Goal: Task Accomplishment & Management: Complete application form

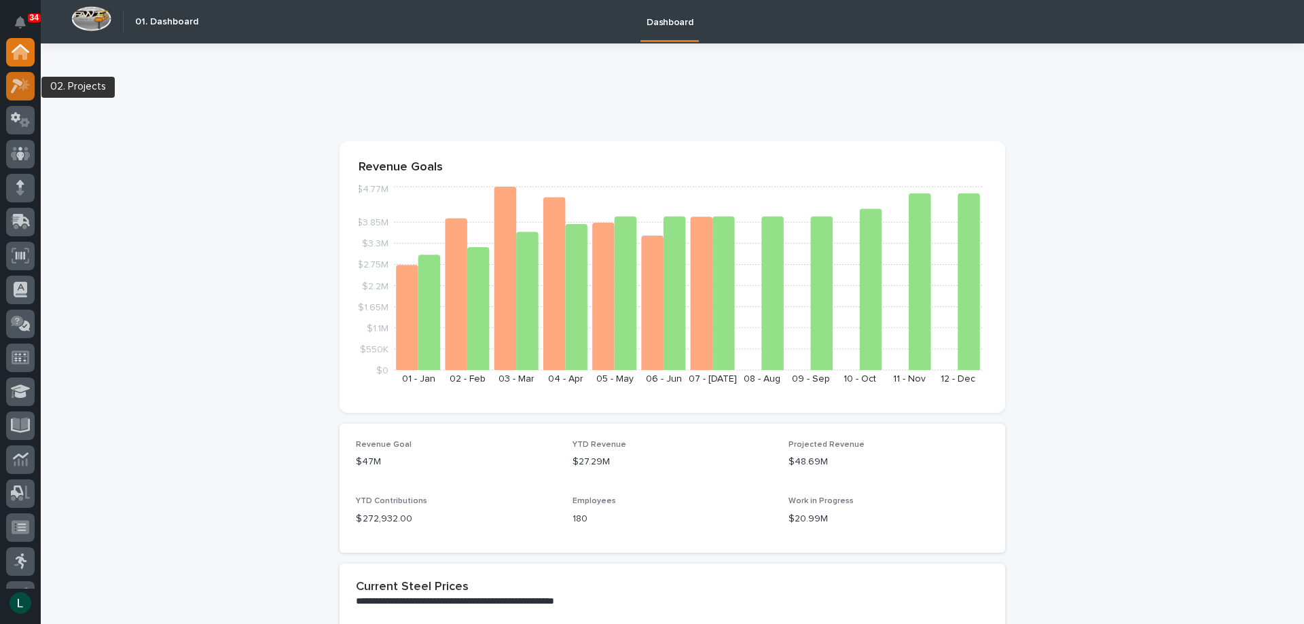
click at [23, 82] on icon at bounding box center [21, 86] width 20 height 16
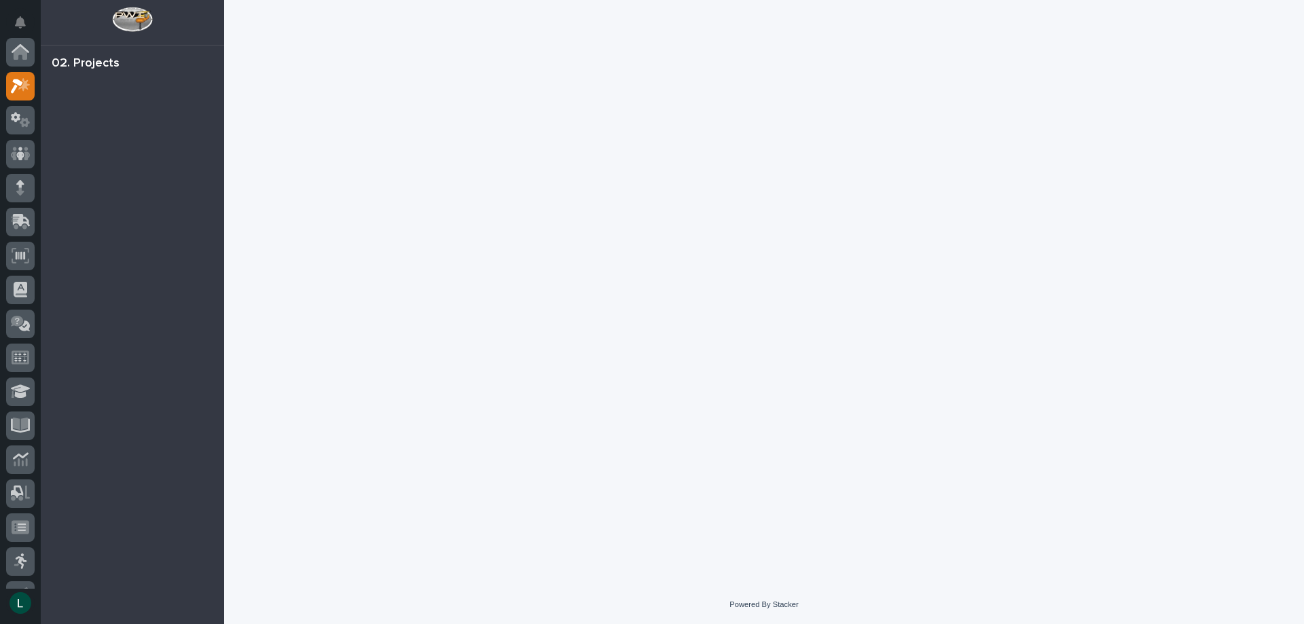
scroll to position [34, 0]
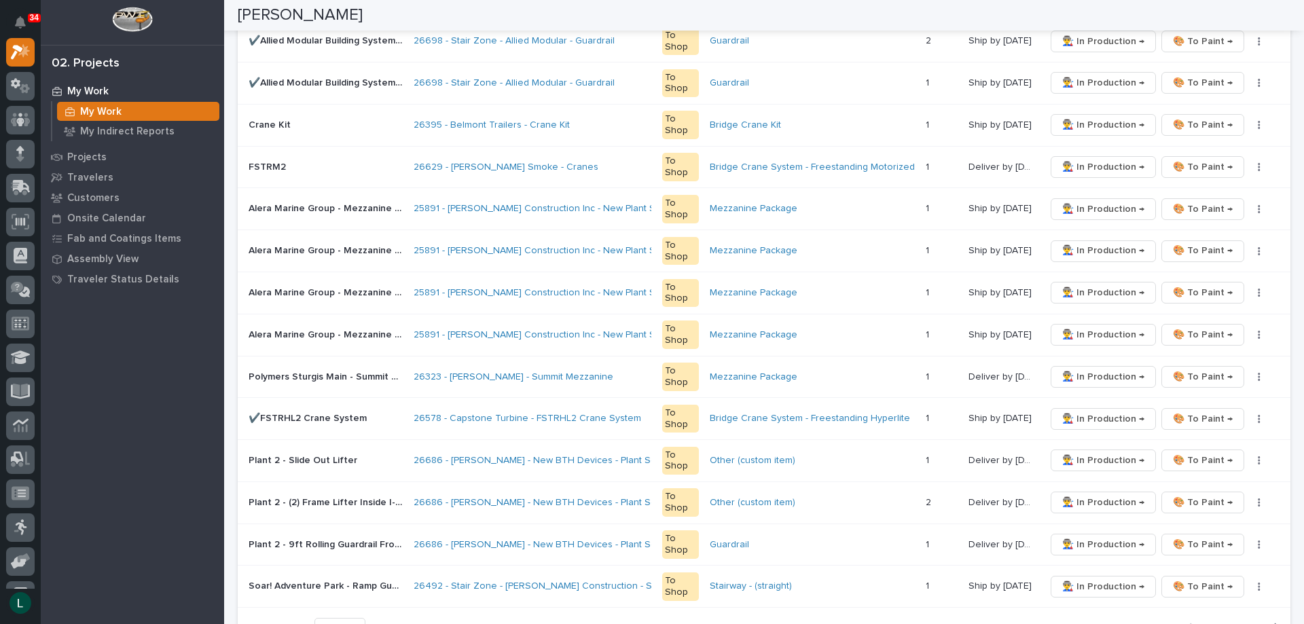
scroll to position [815, 0]
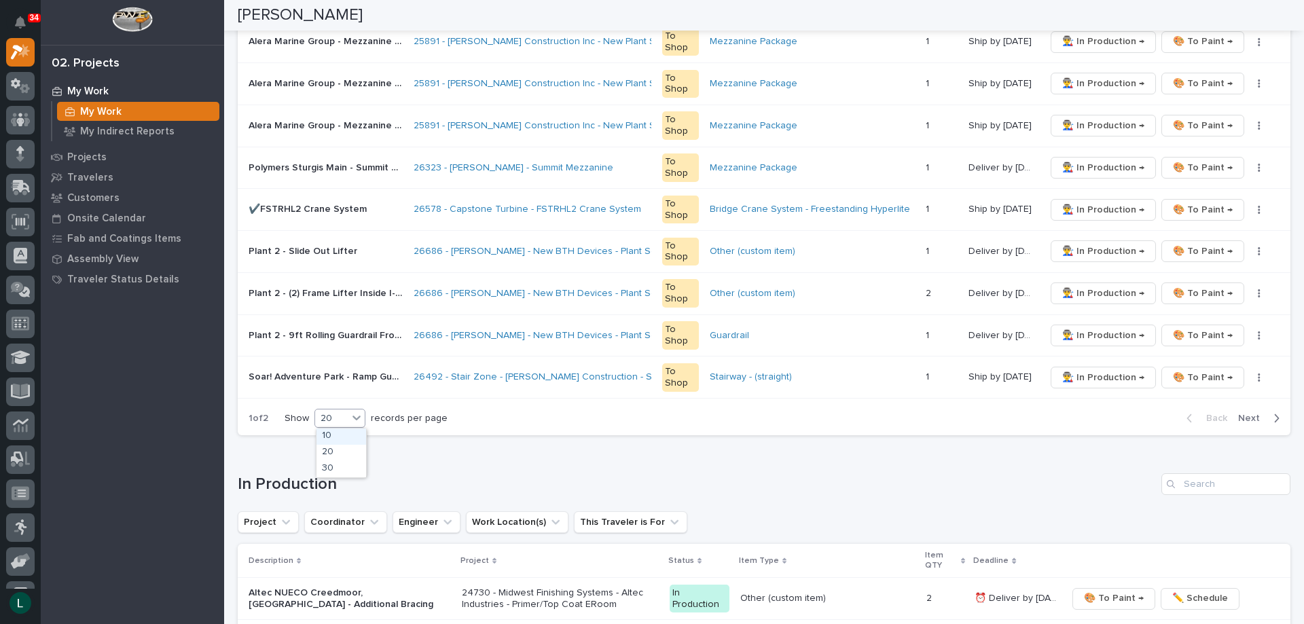
click at [344, 418] on div "20" at bounding box center [331, 418] width 33 height 14
click at [335, 469] on div "30" at bounding box center [341, 469] width 50 height 16
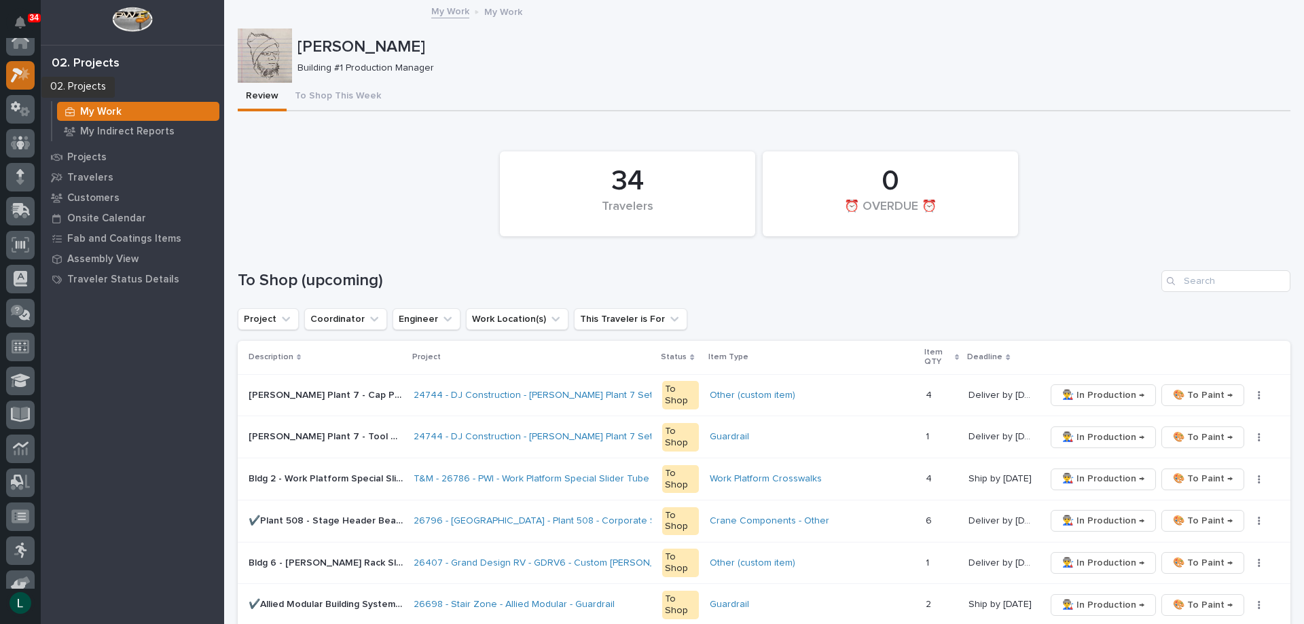
scroll to position [0, 0]
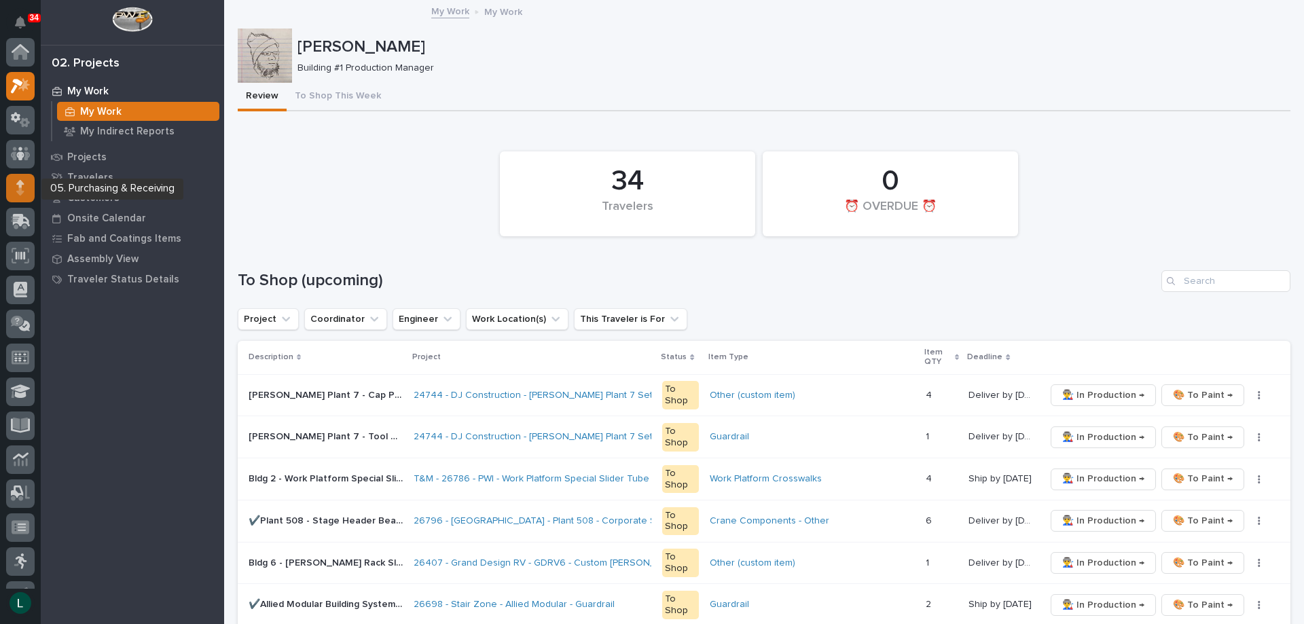
click at [19, 181] on icon at bounding box center [20, 188] width 8 height 16
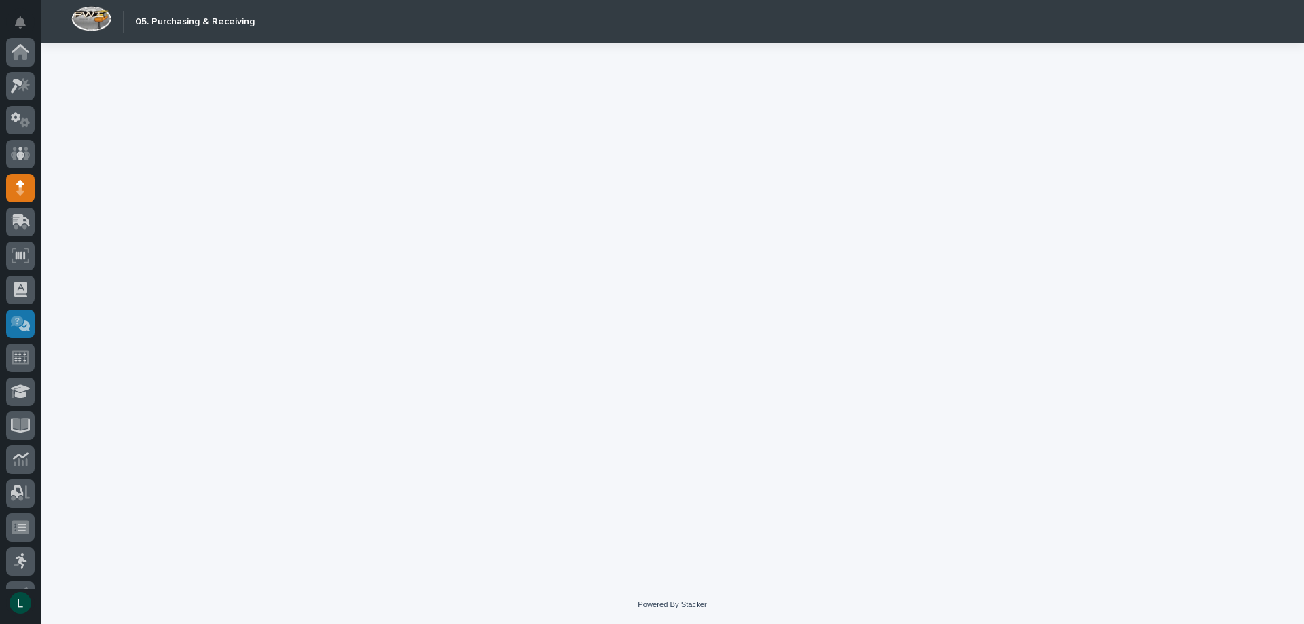
scroll to position [136, 0]
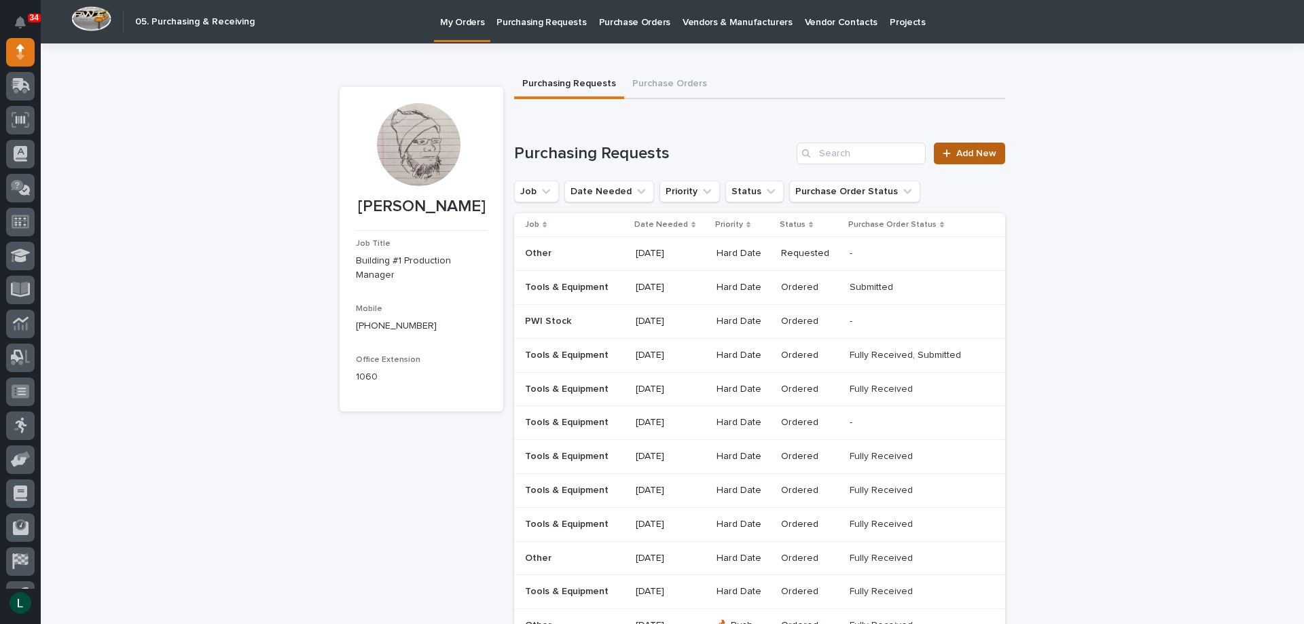
click at [961, 147] on link "Add New" at bounding box center [969, 154] width 71 height 22
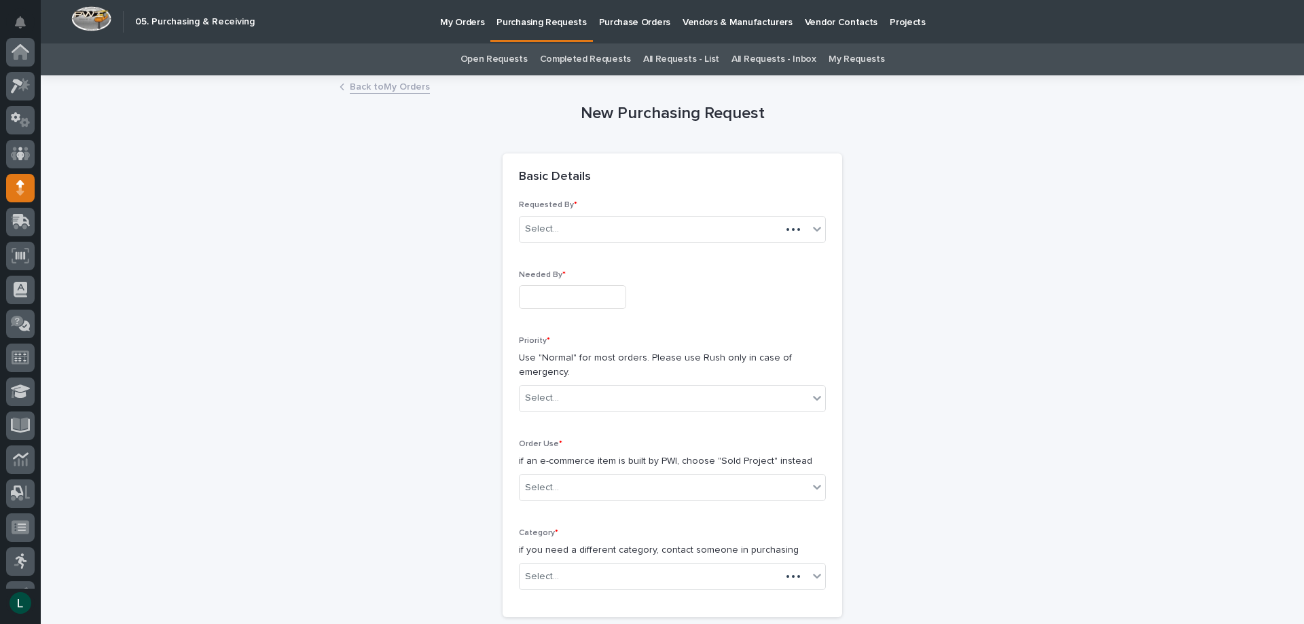
scroll to position [136, 0]
click at [589, 297] on input "text" at bounding box center [572, 297] width 107 height 24
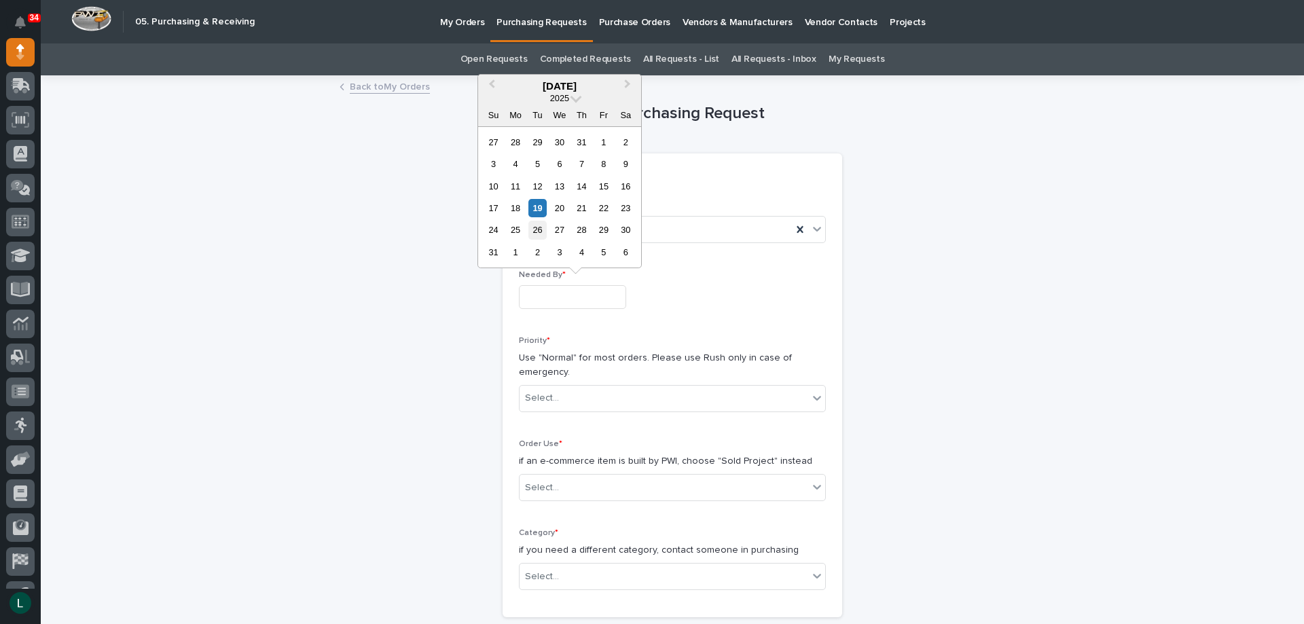
click at [536, 227] on div "26" at bounding box center [537, 230] width 18 height 18
type input "**********"
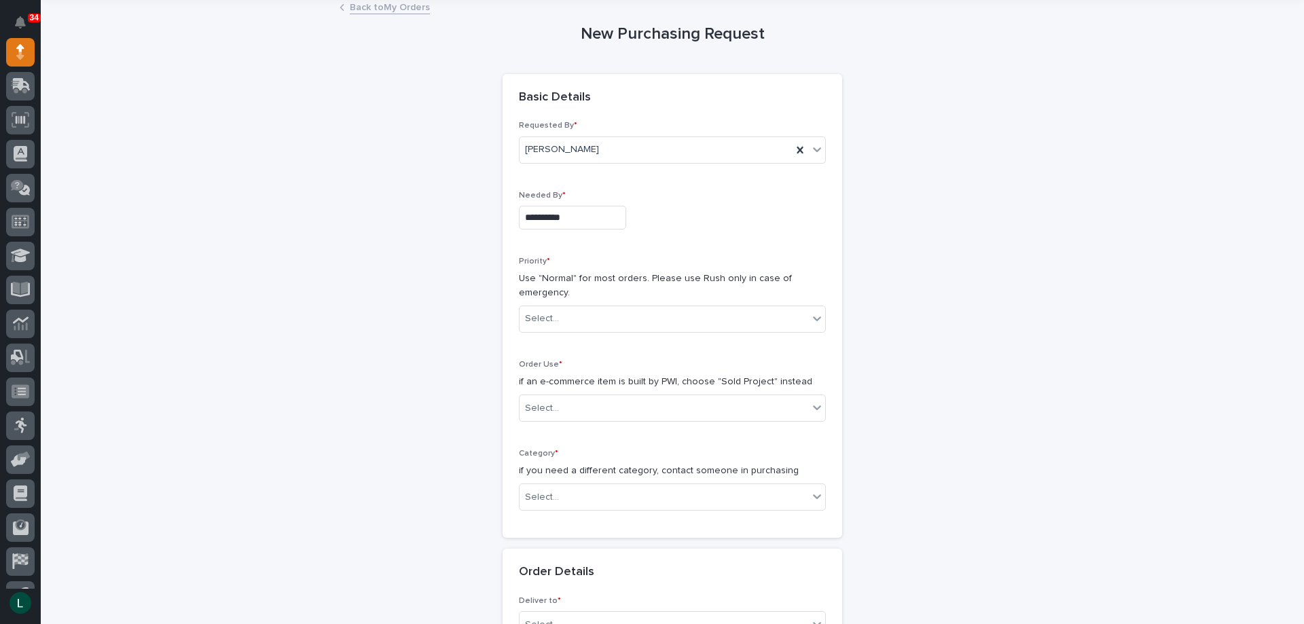
scroll to position [68, 0]
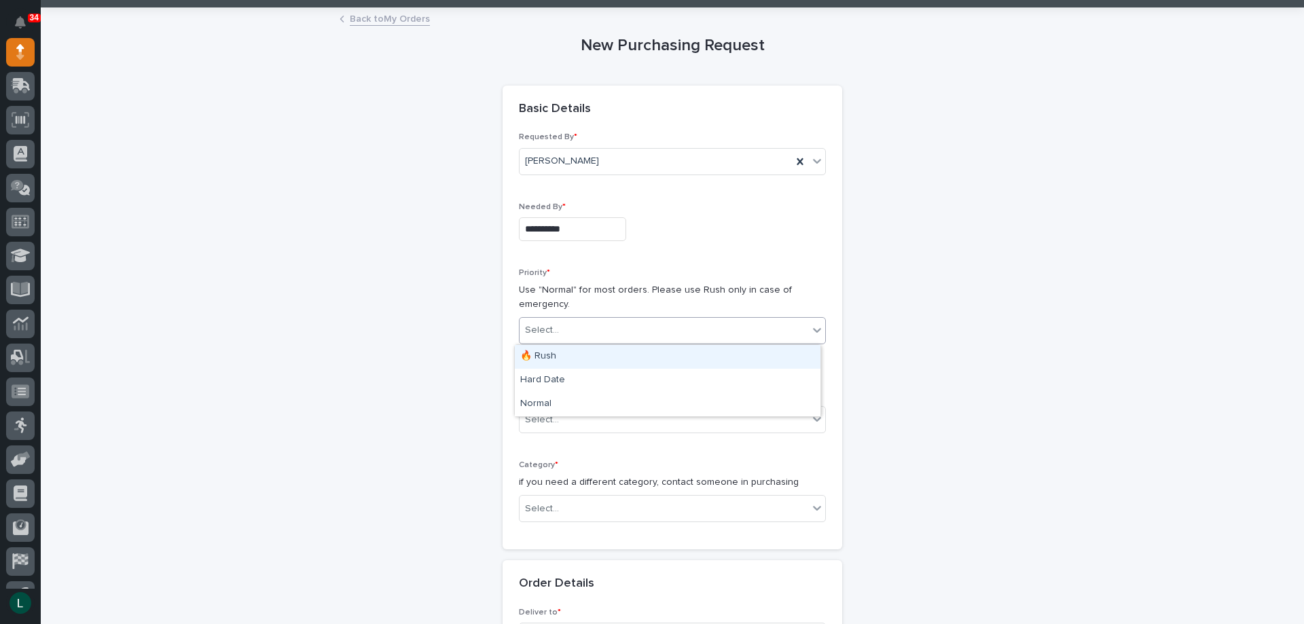
click at [658, 318] on div "Select..." at bounding box center [672, 330] width 307 height 27
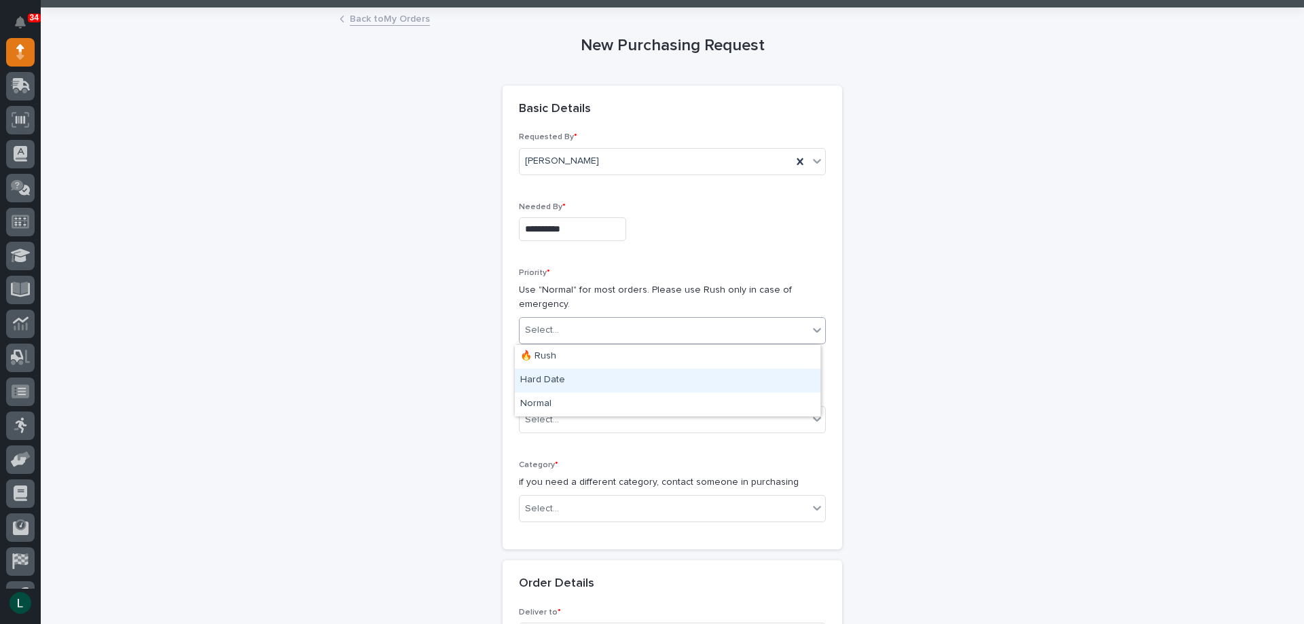
click at [619, 375] on div "Hard Date" at bounding box center [668, 381] width 306 height 24
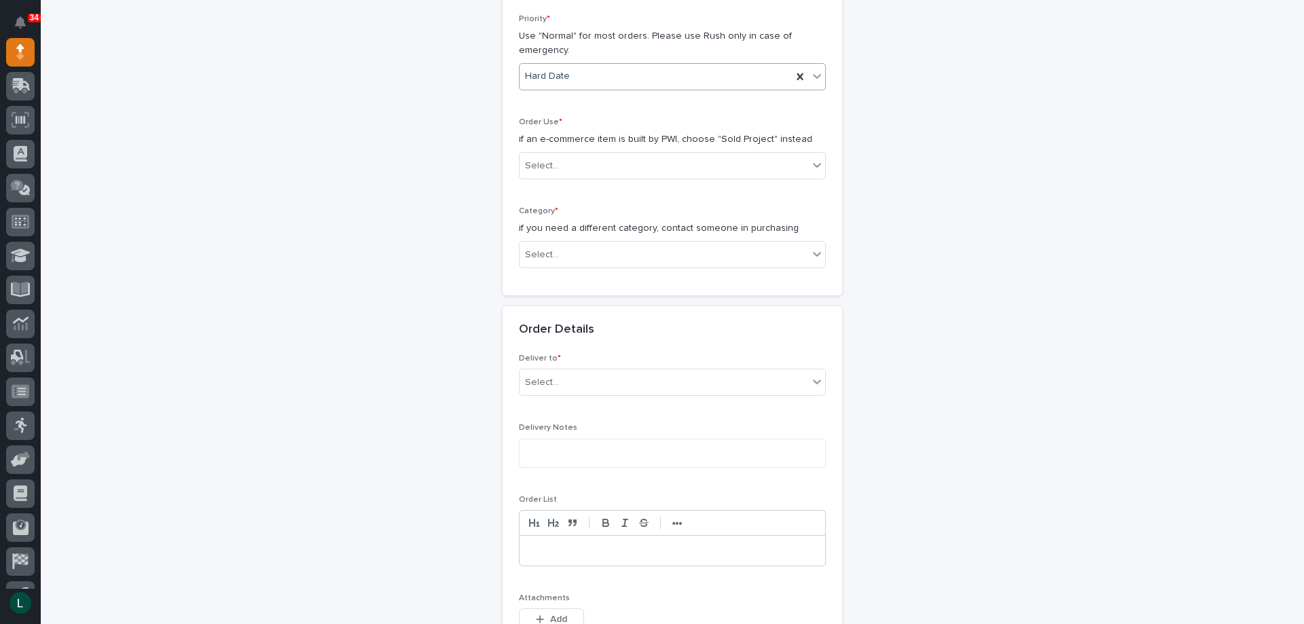
scroll to position [339, 0]
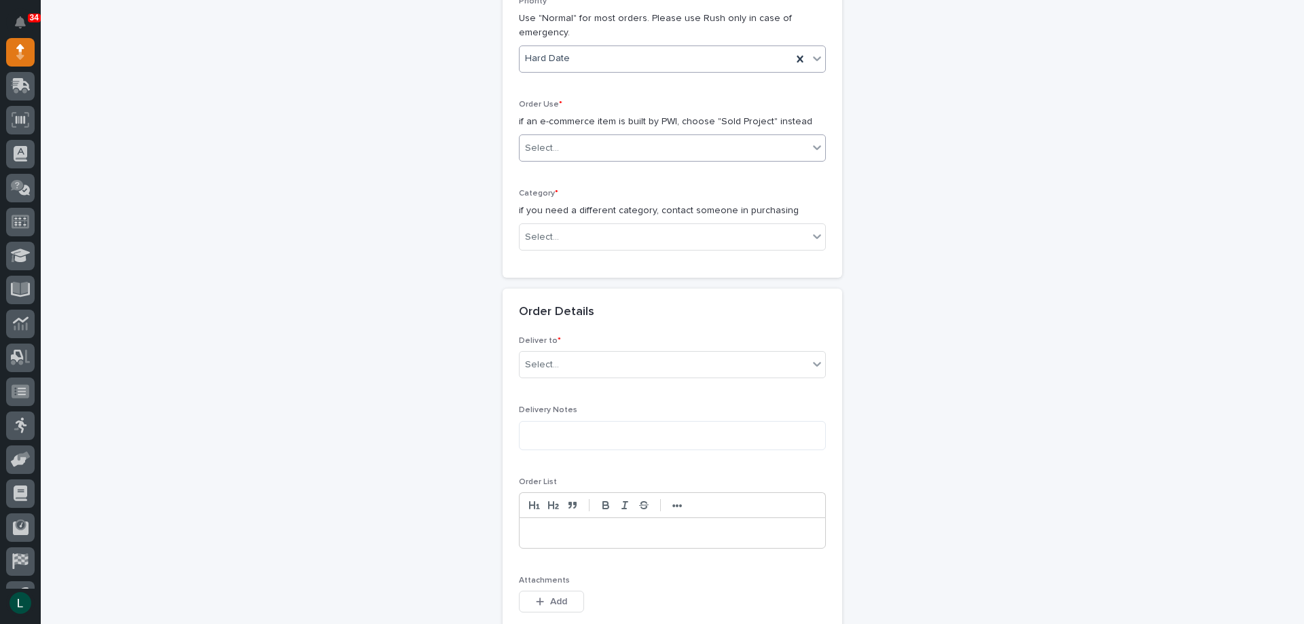
click at [667, 137] on div "Select..." at bounding box center [663, 148] width 289 height 22
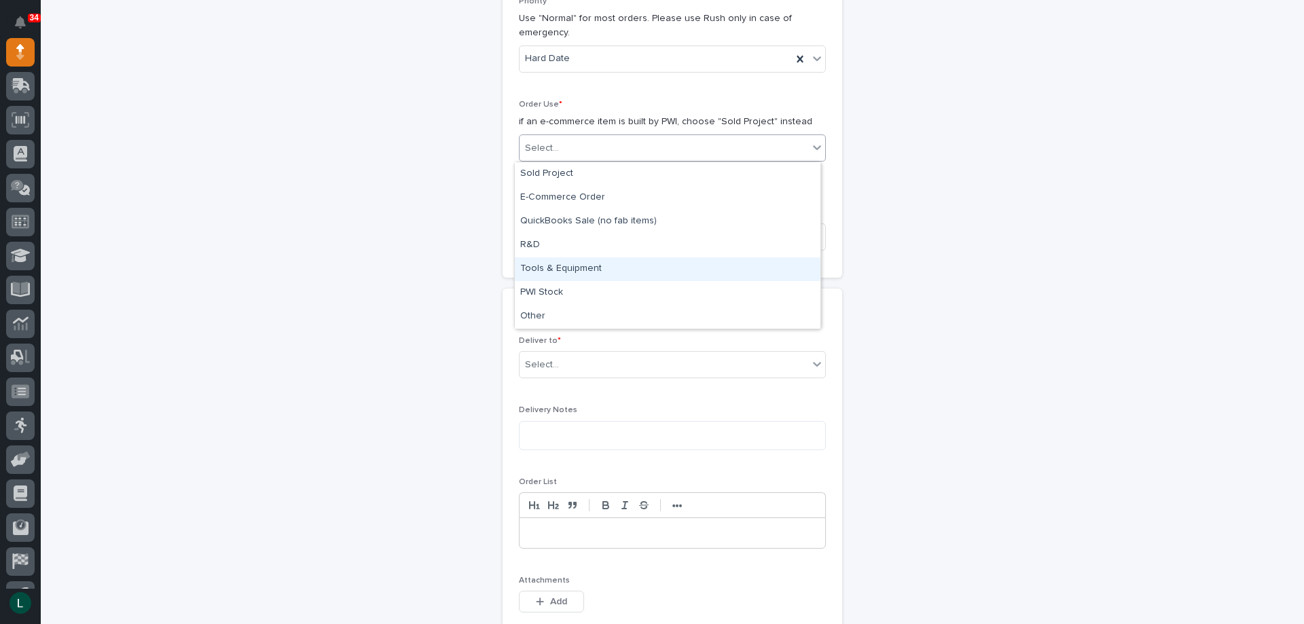
click at [646, 258] on div "Tools & Equipment" at bounding box center [668, 269] width 306 height 24
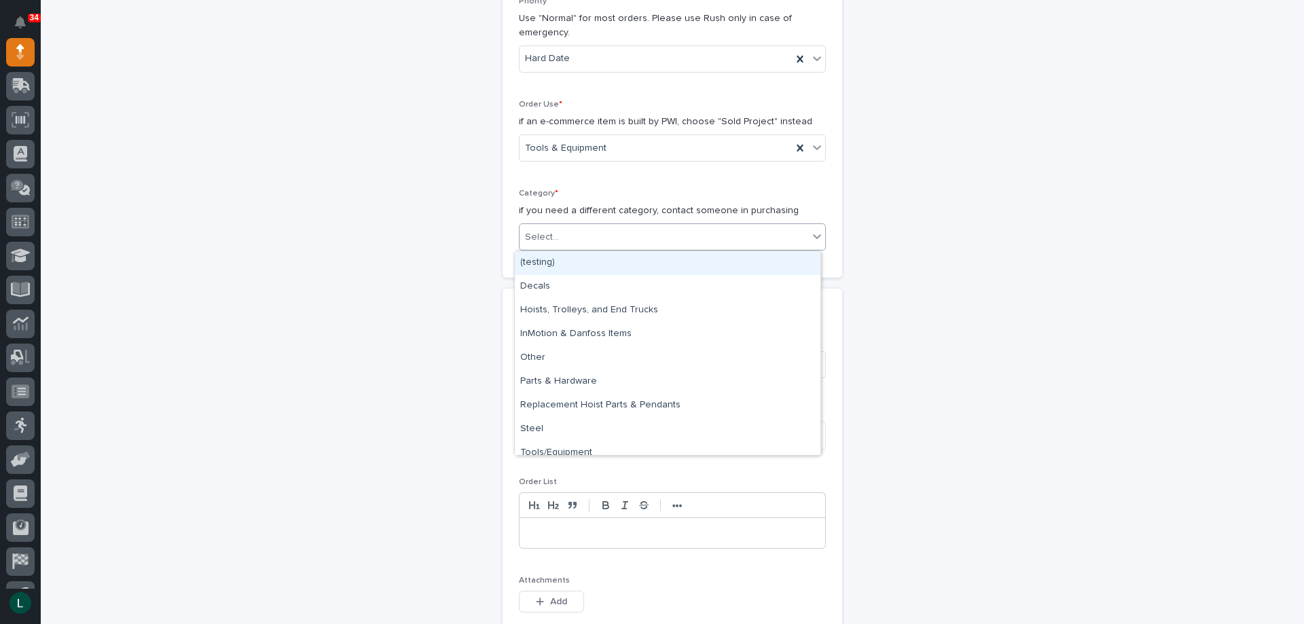
click at [627, 232] on div "Select..." at bounding box center [663, 237] width 289 height 22
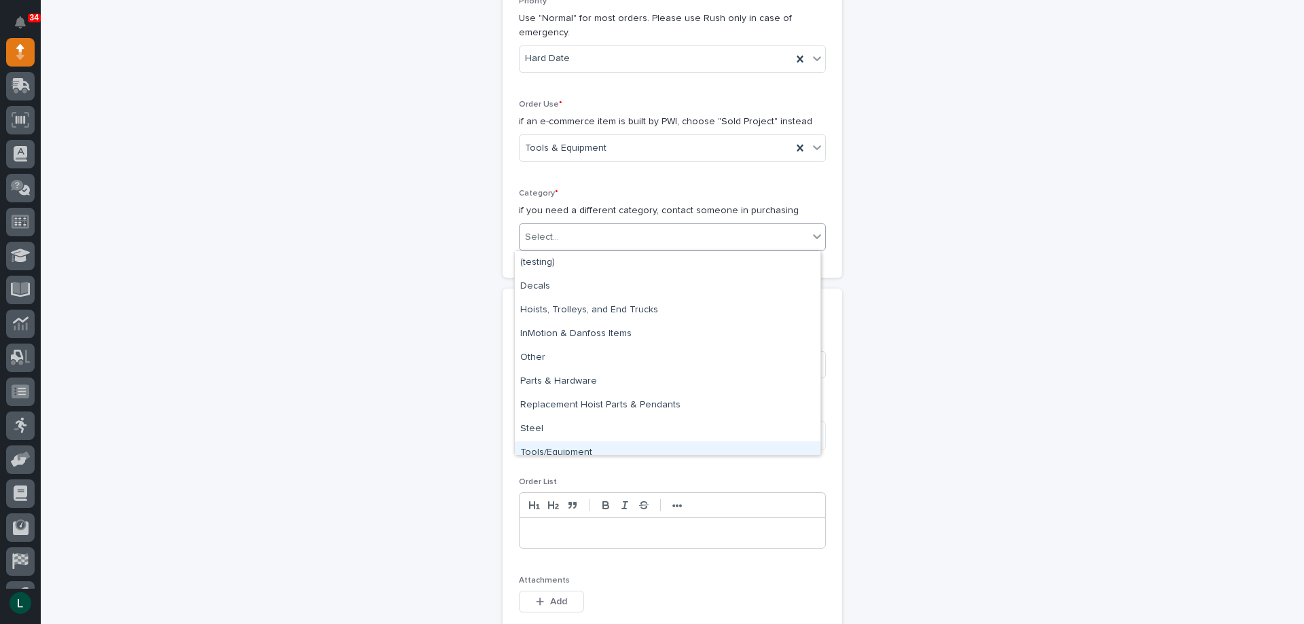
drag, startPoint x: 618, startPoint y: 447, endPoint x: 620, endPoint y: 436, distance: 11.7
click at [618, 446] on div "Tools/Equipment" at bounding box center [668, 453] width 306 height 24
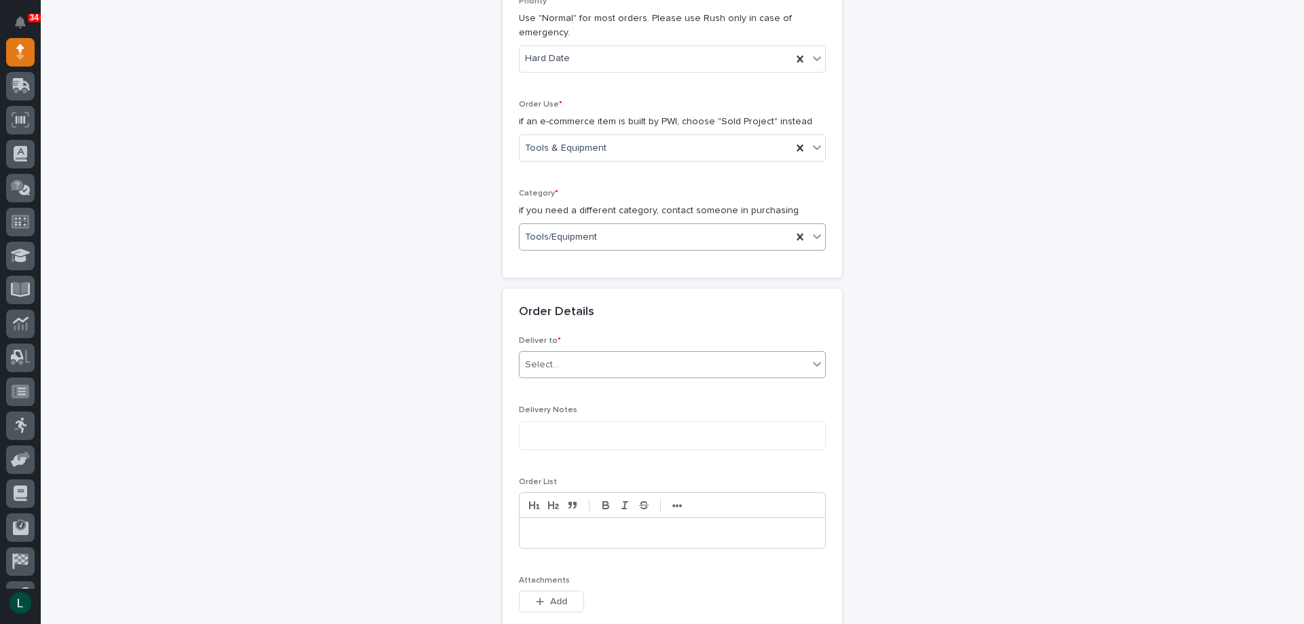
click at [644, 354] on div "Select..." at bounding box center [663, 365] width 289 height 22
click at [656, 382] on div "PWI" at bounding box center [668, 391] width 306 height 24
click at [630, 435] on textarea at bounding box center [672, 435] width 307 height 29
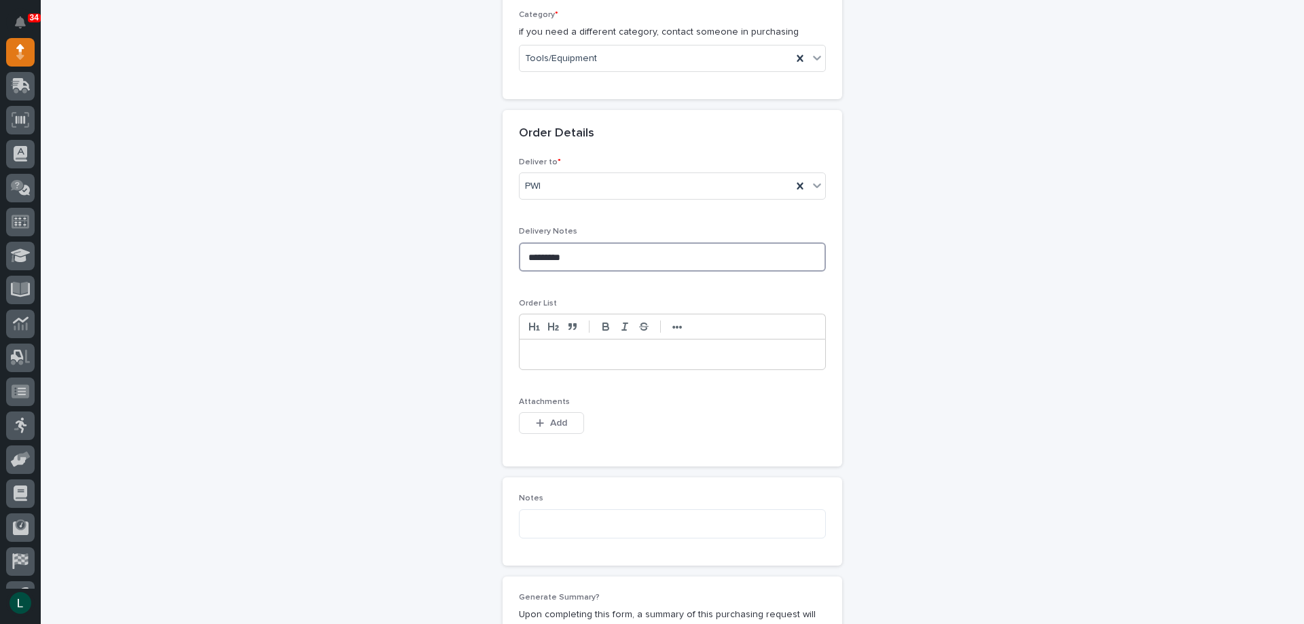
scroll to position [543, 0]
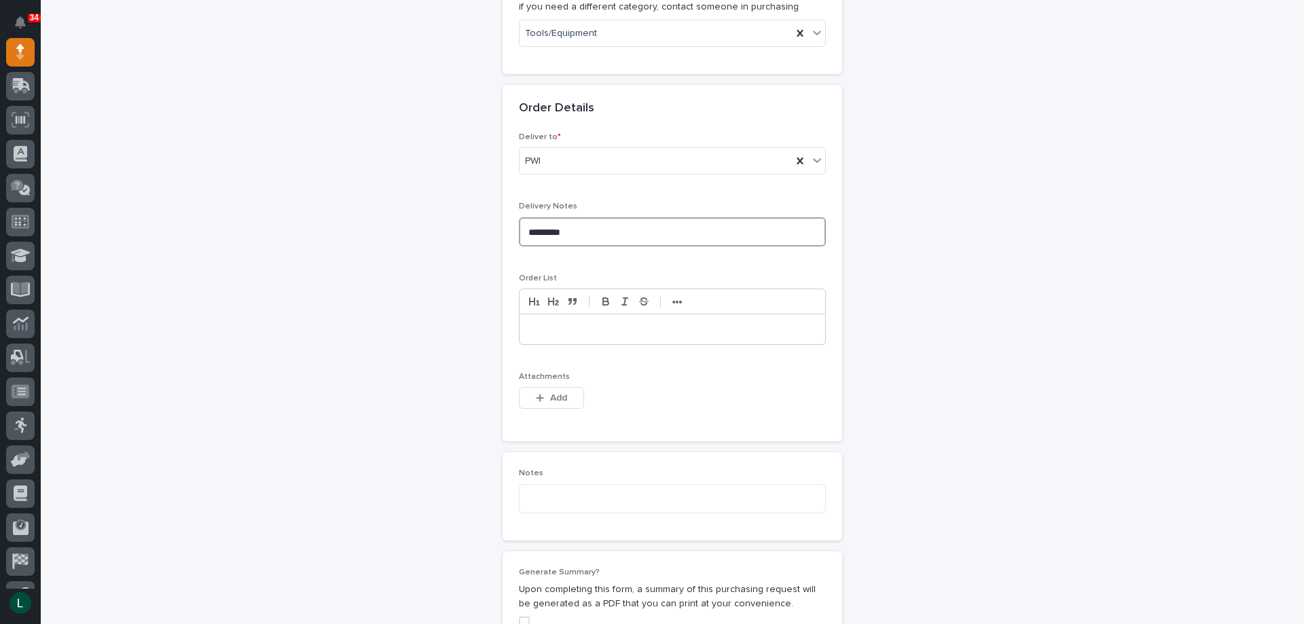
type textarea "*********"
click at [561, 328] on p at bounding box center [672, 330] width 285 height 14
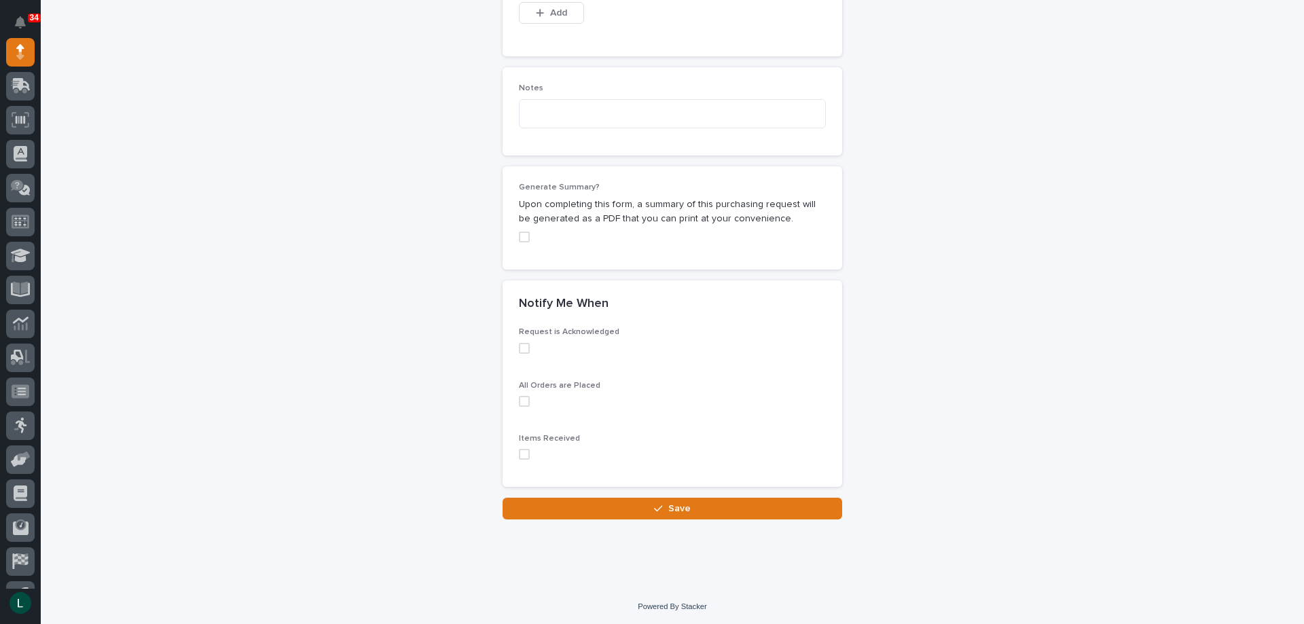
scroll to position [930, 0]
click at [519, 342] on span at bounding box center [524, 346] width 11 height 11
click at [521, 397] on span at bounding box center [524, 399] width 11 height 11
click at [519, 452] on span at bounding box center [524, 452] width 11 height 11
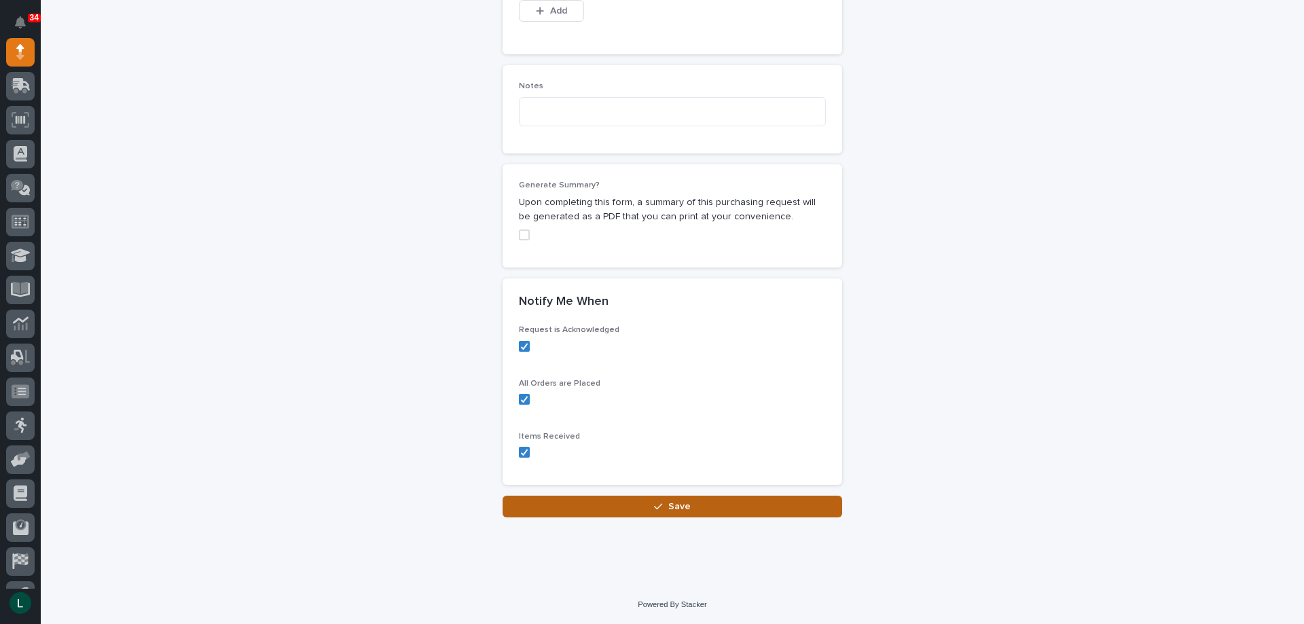
click at [659, 501] on button "Save" at bounding box center [671, 507] width 339 height 22
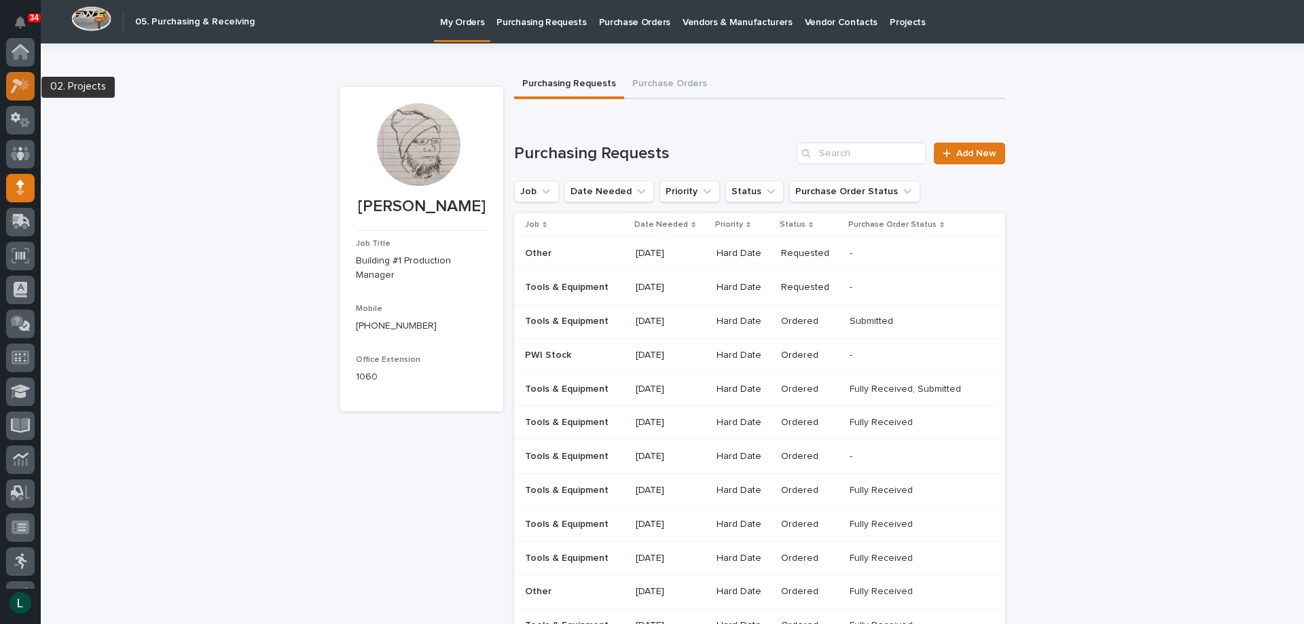
click at [21, 80] on icon at bounding box center [21, 86] width 20 height 16
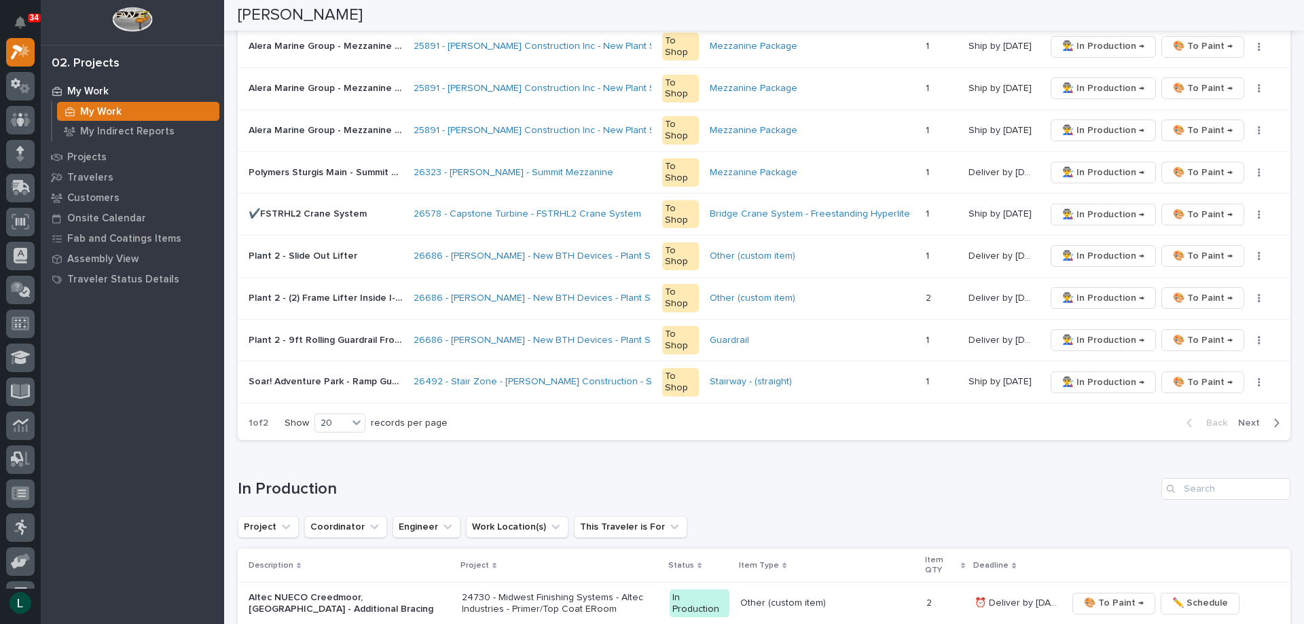
scroll to position [815, 0]
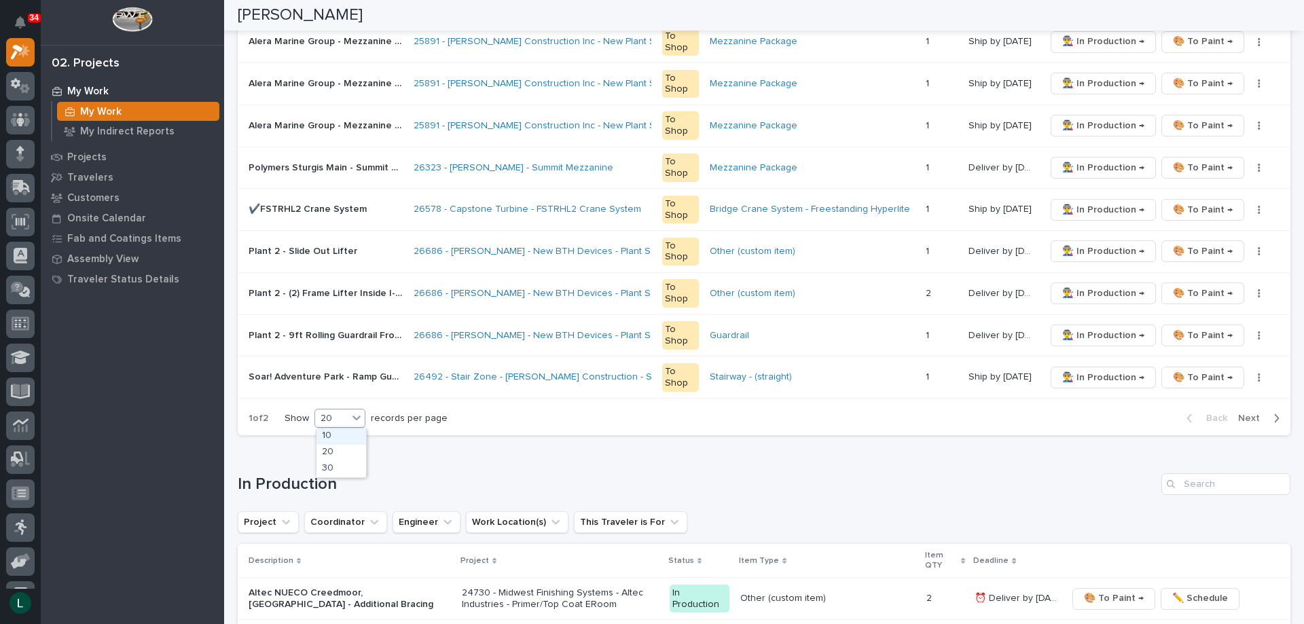
click at [343, 417] on div "20" at bounding box center [331, 418] width 33 height 14
click at [344, 465] on div "30" at bounding box center [341, 469] width 50 height 16
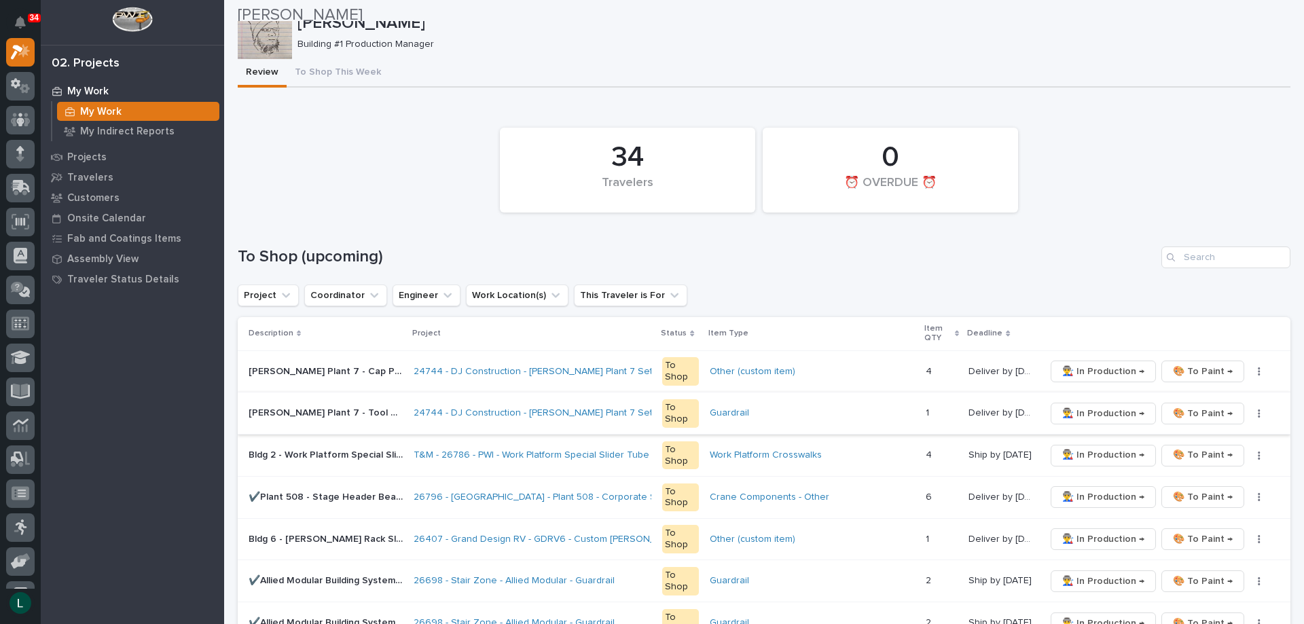
scroll to position [0, 0]
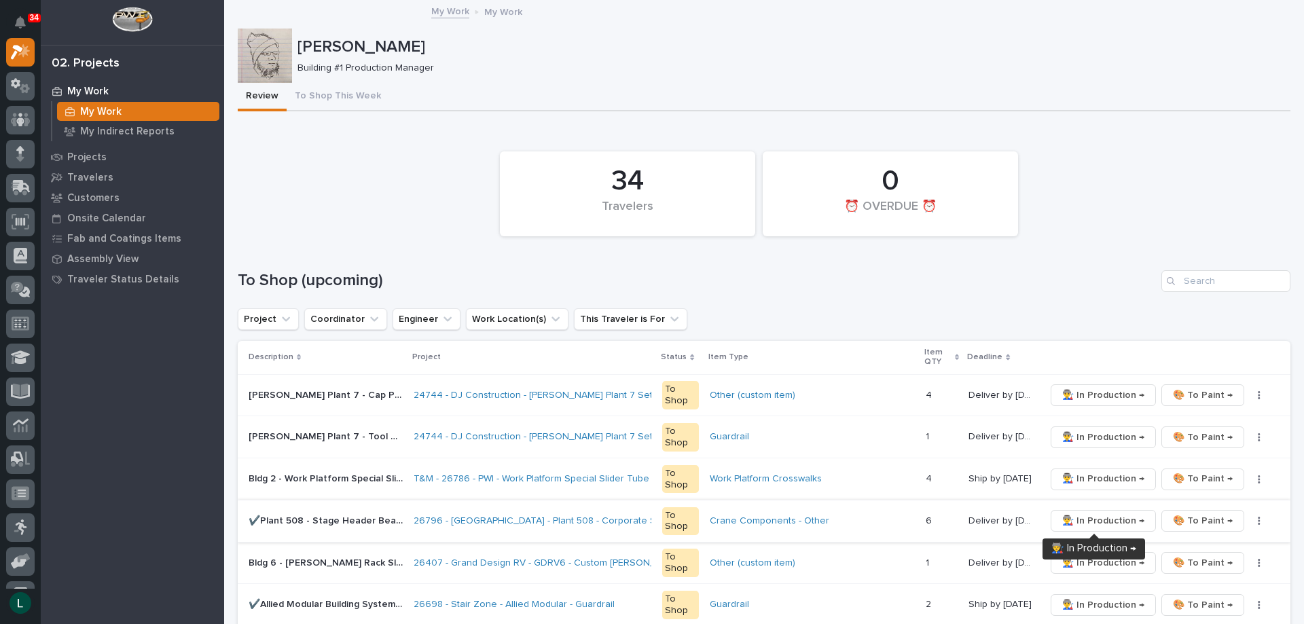
click at [1097, 515] on span "👨‍🏭 In Production →" at bounding box center [1103, 521] width 82 height 16
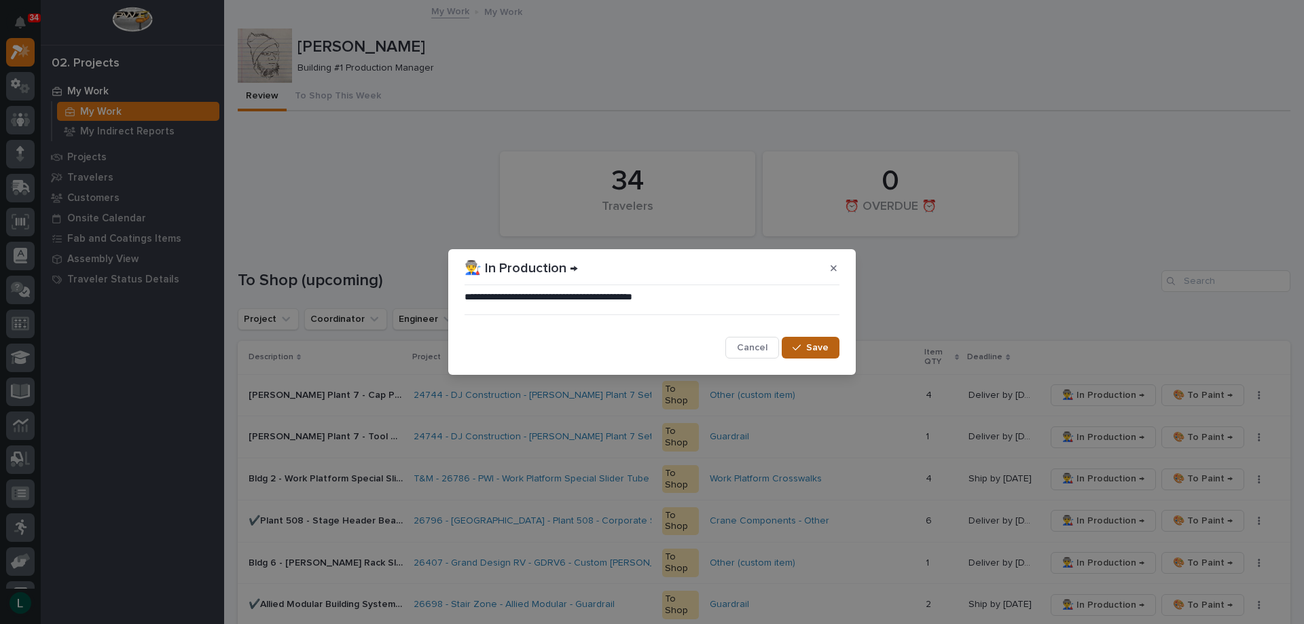
click at [796, 346] on icon "button" at bounding box center [796, 348] width 8 height 10
